Goal: Task Accomplishment & Management: Manage account settings

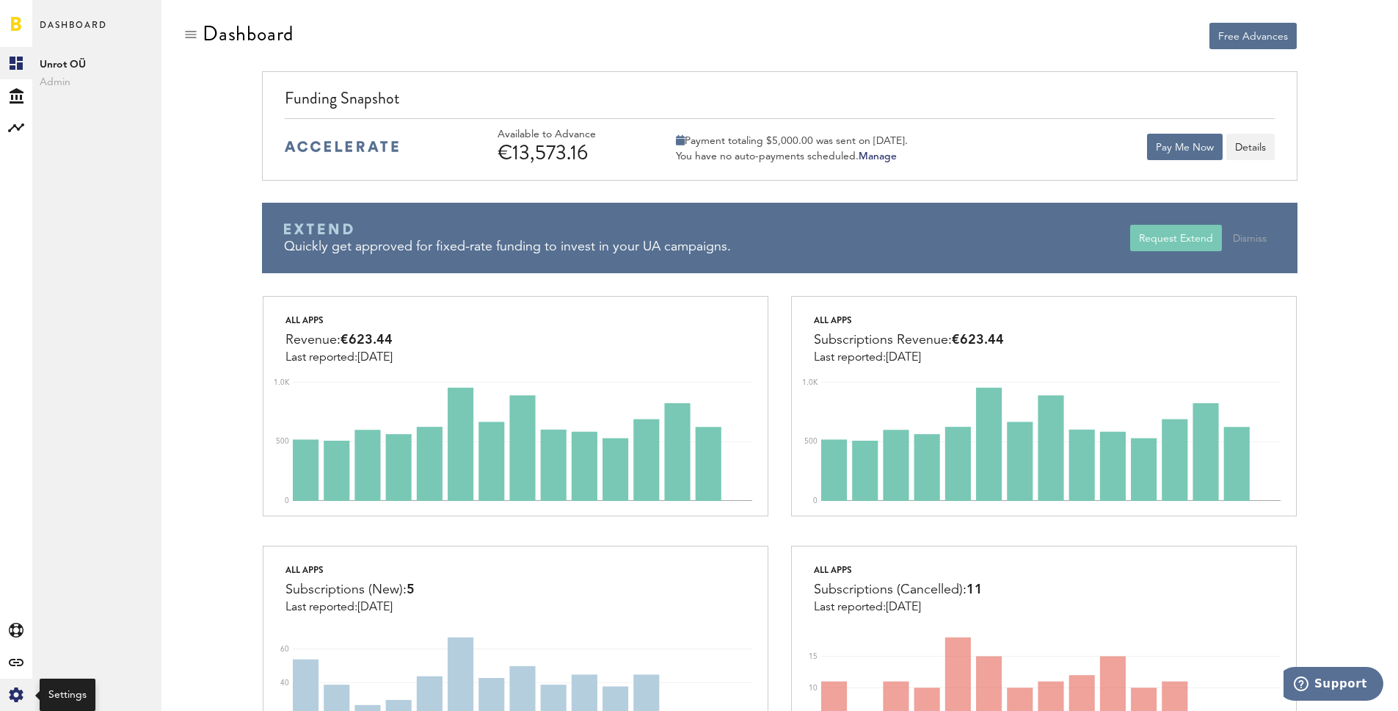
click at [19, 694] on icon at bounding box center [16, 694] width 14 height 15
click at [10, 689] on icon at bounding box center [16, 694] width 14 height 15
click at [63, 186] on link "Manage Users" at bounding box center [96, 192] width 129 height 32
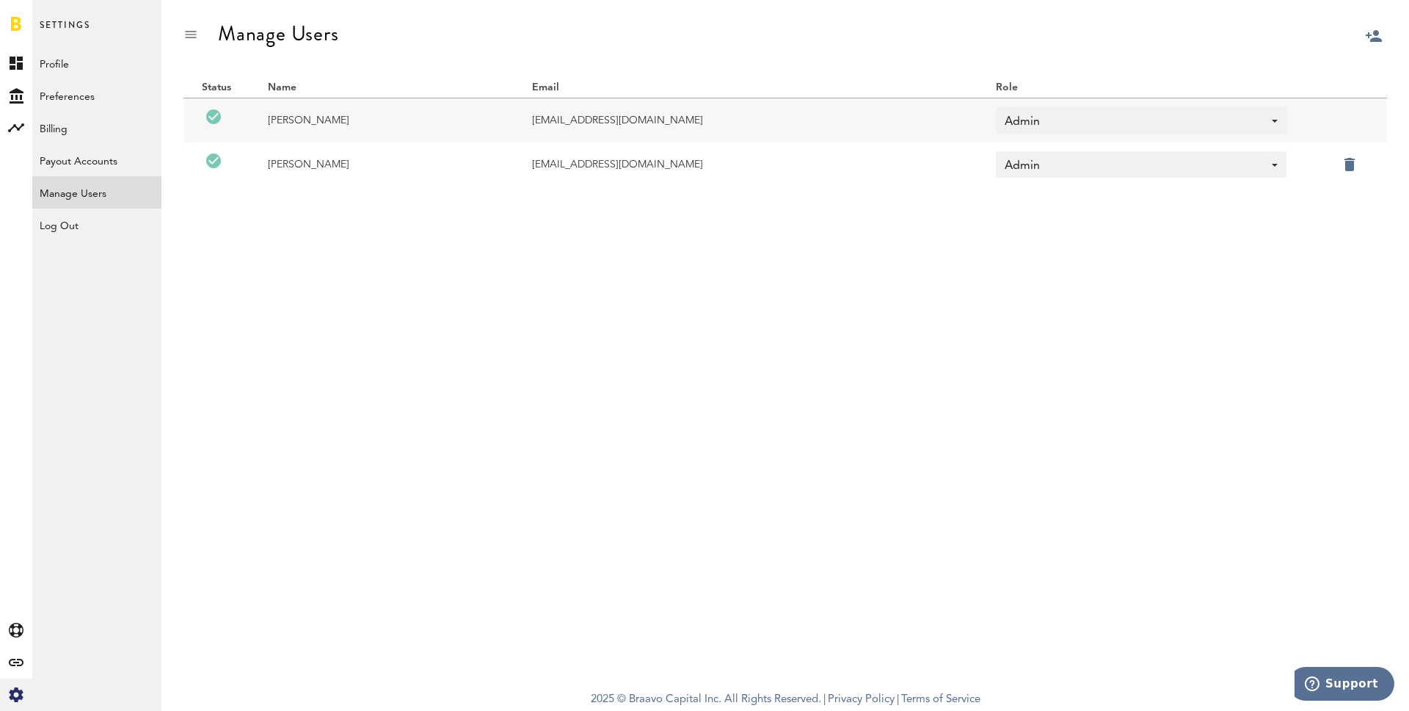
click at [1409, 71] on div at bounding box center [1409, 71] width 0 height 0
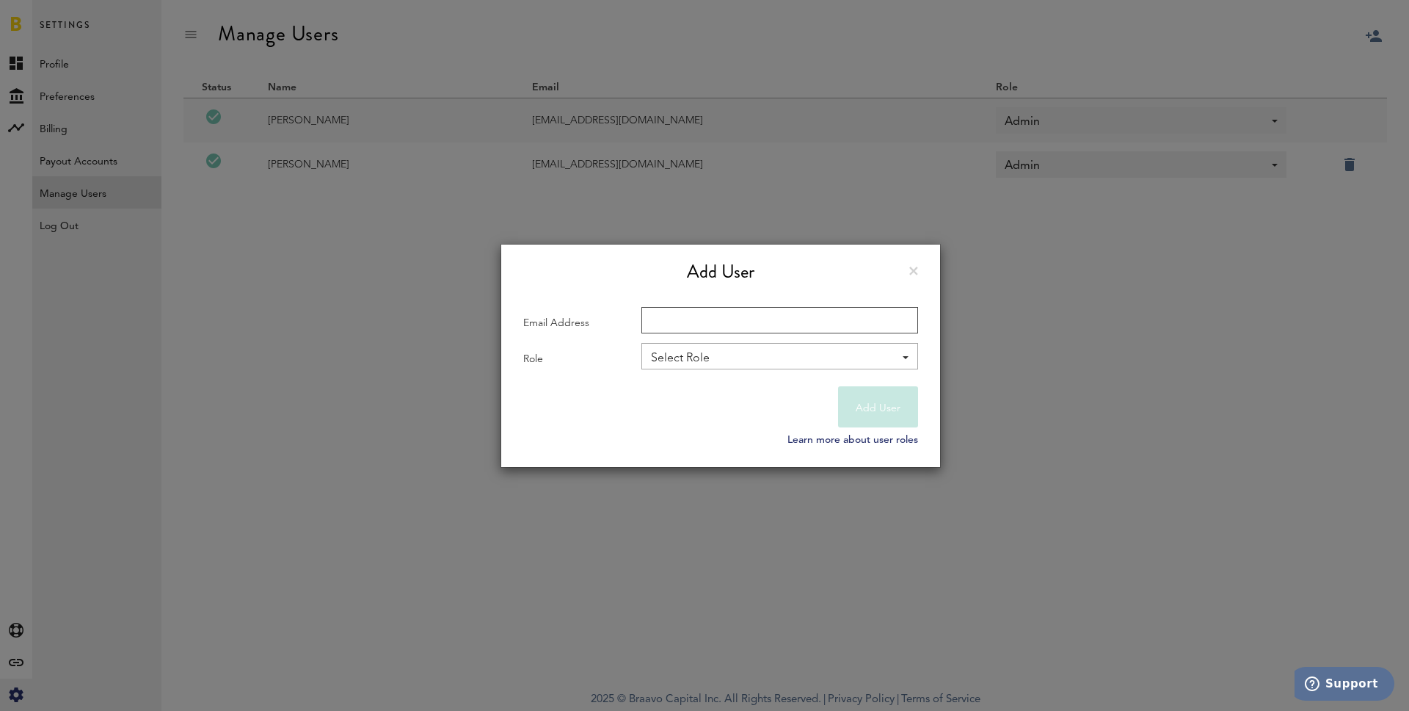
click at [756, 320] on input "Email Address" at bounding box center [780, 320] width 277 height 26
type input "diana"
click at [662, 320] on input "diana" at bounding box center [780, 320] width 277 height 26
paste input "diana.samoilenko@1office.co"
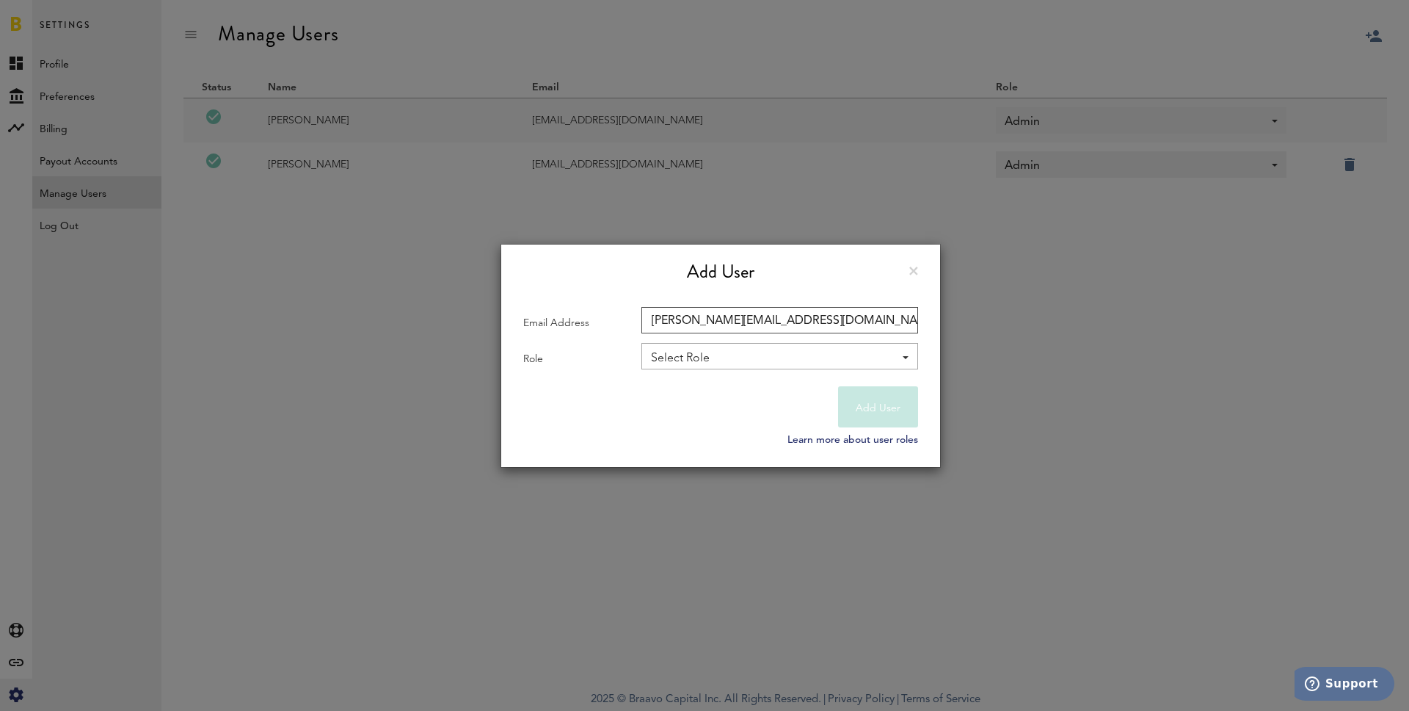
click at [658, 320] on input "diana.samoilenko@1office.co" at bounding box center [780, 320] width 277 height 26
type input "diana.samoilenko@1office.co"
click at [666, 356] on div "Select Role" at bounding box center [772, 358] width 243 height 25
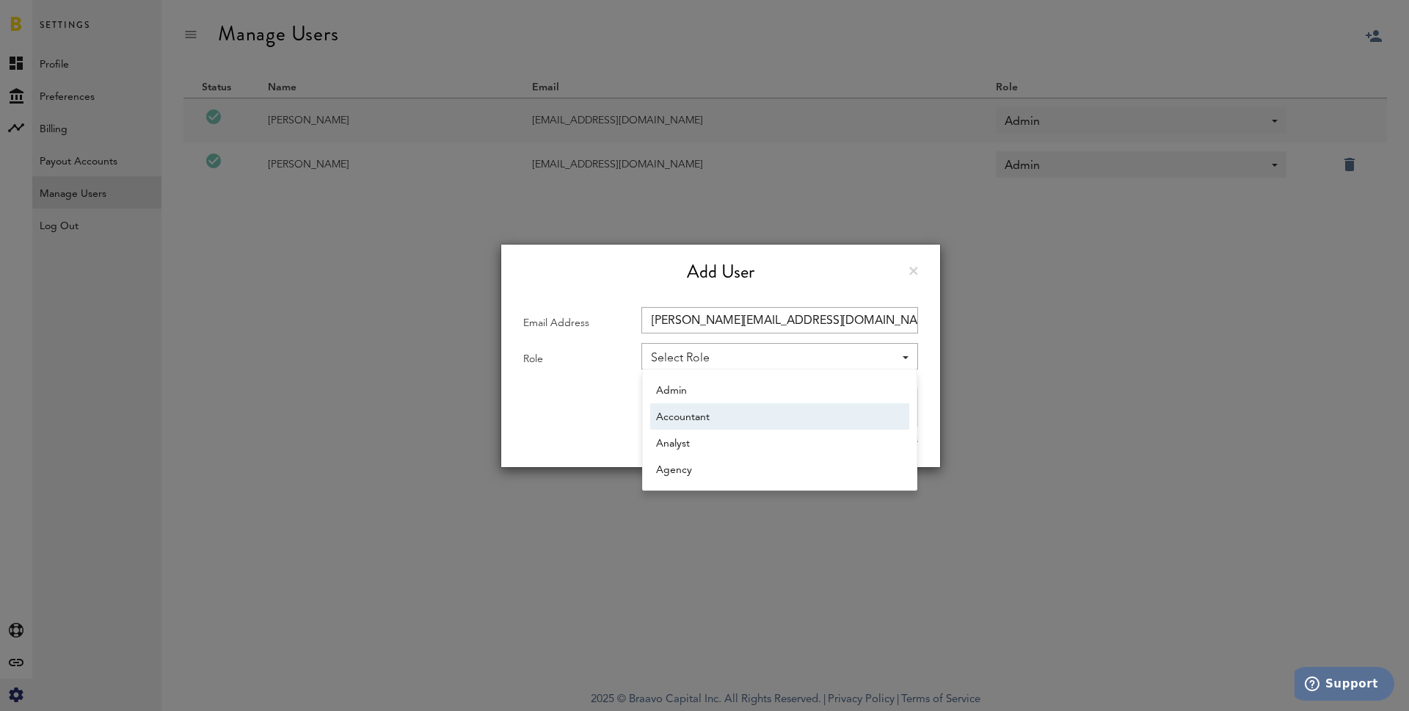
click at [688, 412] on span "Accountant" at bounding box center [779, 416] width 247 height 25
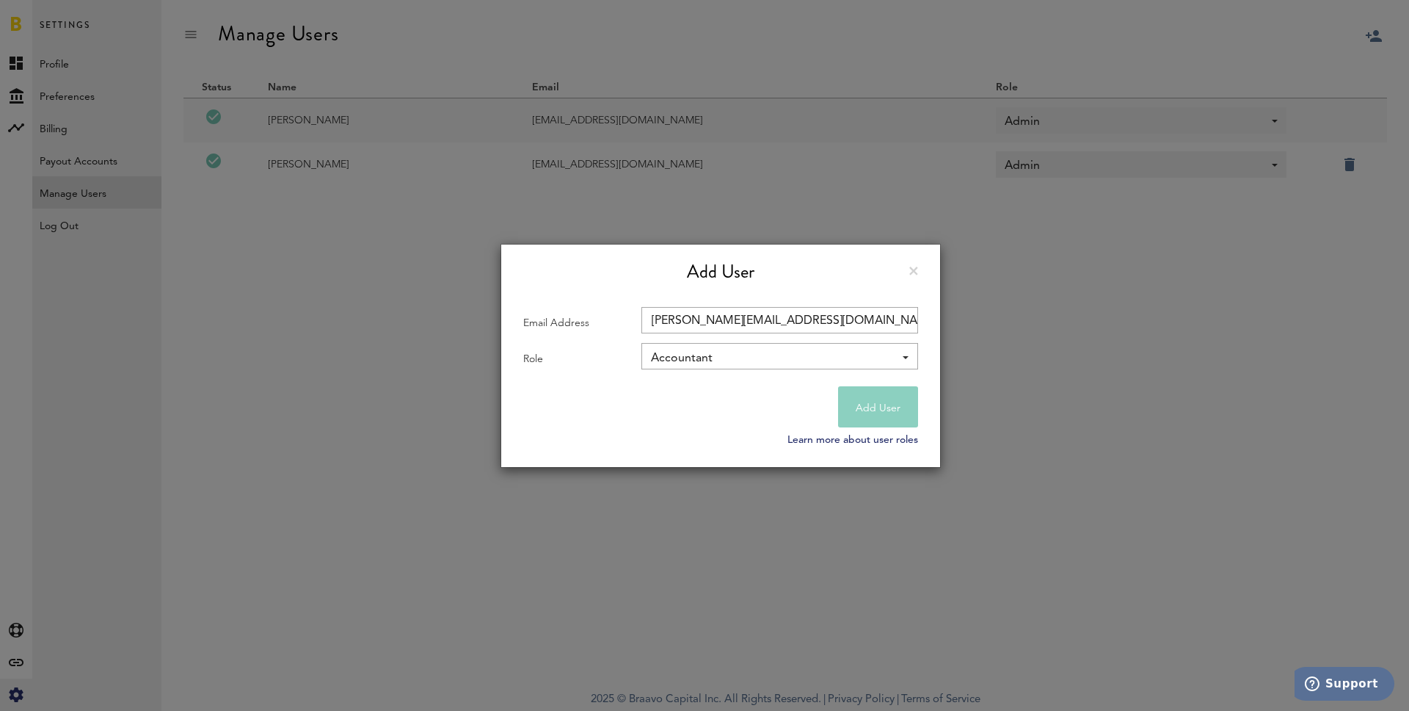
click at [885, 399] on button "Add User" at bounding box center [878, 406] width 80 height 41
